Goal: Entertainment & Leisure: Browse casually

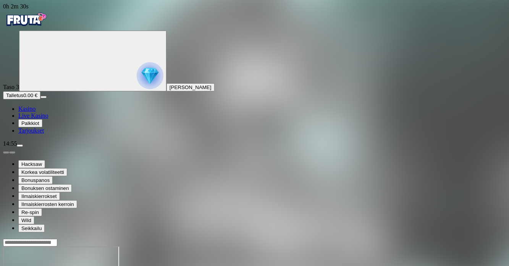
click at [35, 112] on span "Kasino" at bounding box center [26, 108] width 17 height 6
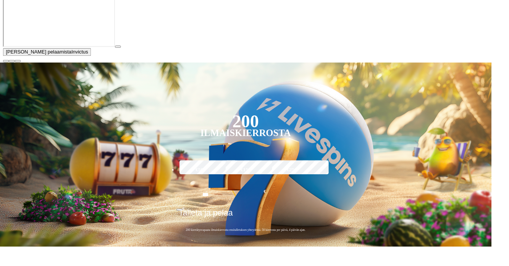
scroll to position [162, 0]
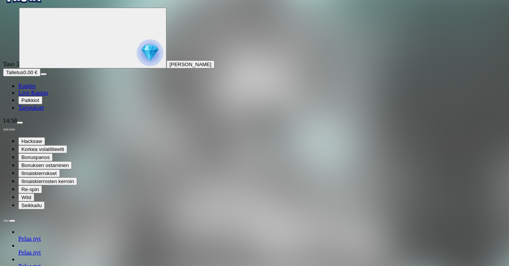
scroll to position [24, 0]
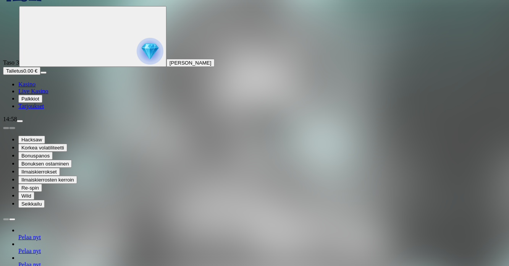
click at [23, 122] on button "menu" at bounding box center [20, 121] width 6 height 2
